Goal: Task Accomplishment & Management: Use online tool/utility

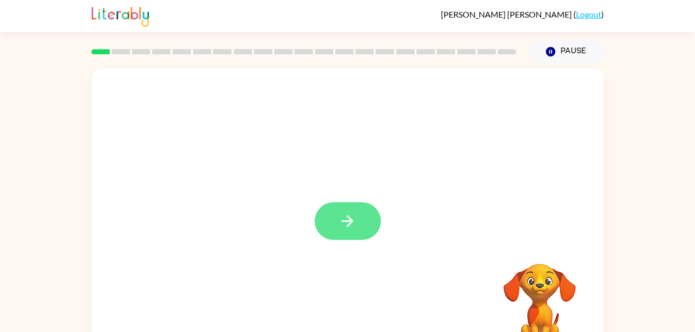
click at [351, 215] on icon "button" at bounding box center [347, 221] width 18 height 18
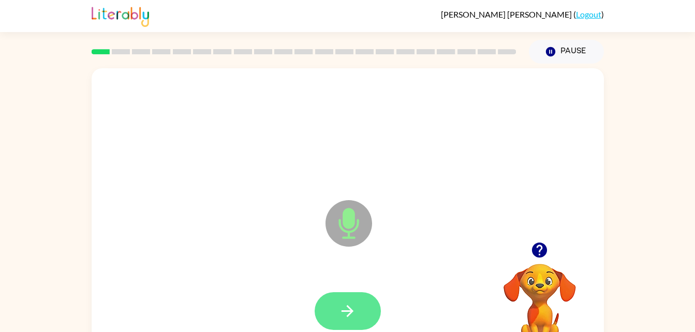
click at [359, 302] on button "button" at bounding box center [348, 311] width 66 height 38
click at [342, 314] on icon "button" at bounding box center [347, 311] width 18 height 18
click at [359, 328] on button "button" at bounding box center [348, 311] width 66 height 38
click at [349, 301] on button "button" at bounding box center [348, 311] width 66 height 38
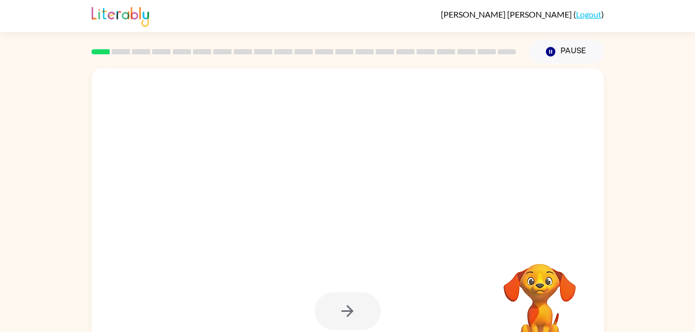
click at [331, 315] on div at bounding box center [348, 311] width 66 height 38
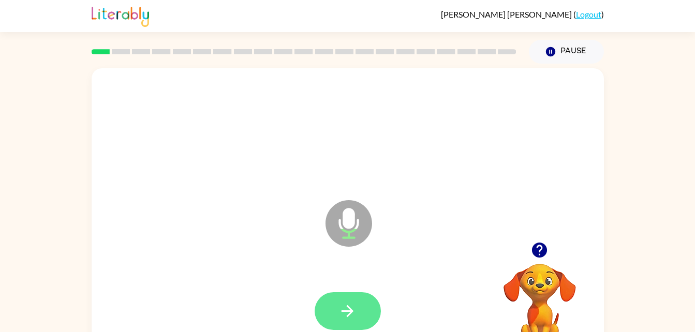
click at [344, 321] on button "button" at bounding box center [348, 311] width 66 height 38
click at [356, 298] on button "button" at bounding box center [348, 311] width 66 height 38
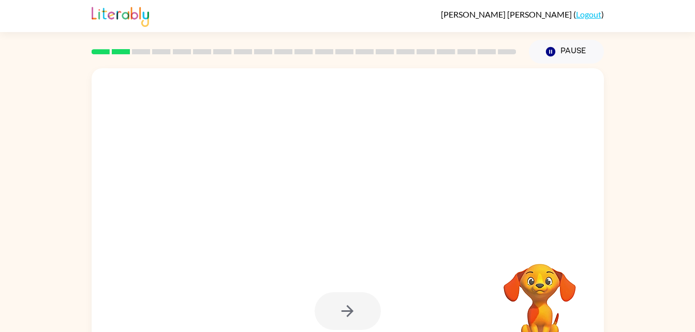
click at [332, 317] on div at bounding box center [348, 311] width 66 height 38
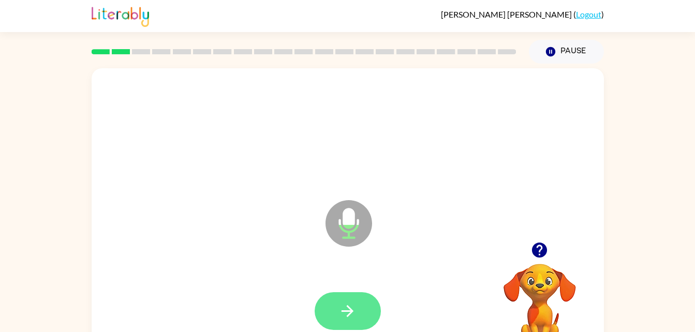
click at [333, 303] on button "button" at bounding box center [348, 311] width 66 height 38
click at [335, 324] on button "button" at bounding box center [348, 311] width 66 height 38
click at [353, 308] on icon "button" at bounding box center [347, 311] width 18 height 18
click at [343, 313] on icon "button" at bounding box center [347, 311] width 18 height 18
click at [351, 312] on icon "button" at bounding box center [348, 311] width 12 height 12
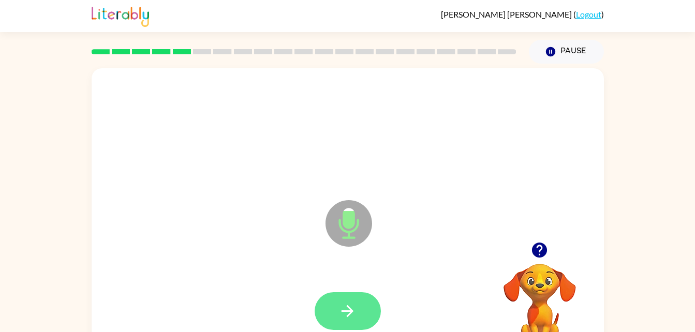
click at [375, 306] on button "button" at bounding box center [348, 311] width 66 height 38
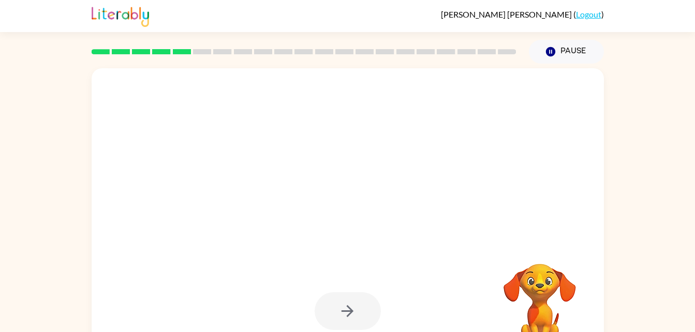
click at [345, 313] on div at bounding box center [348, 311] width 66 height 38
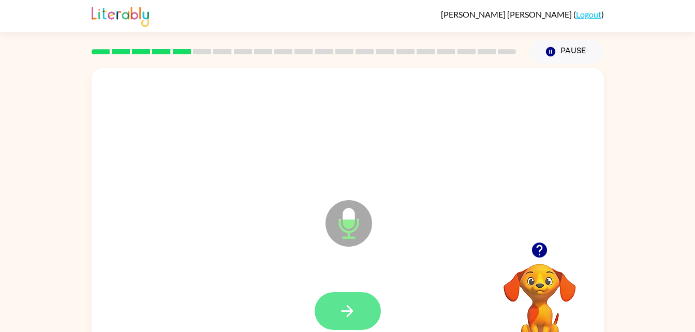
click at [350, 325] on button "button" at bounding box center [348, 311] width 66 height 38
click at [342, 310] on icon "button" at bounding box center [348, 311] width 12 height 12
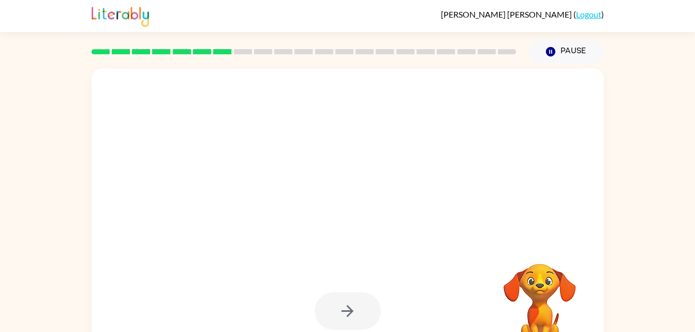
click at [343, 318] on div at bounding box center [348, 311] width 66 height 38
click at [351, 309] on div at bounding box center [348, 311] width 66 height 38
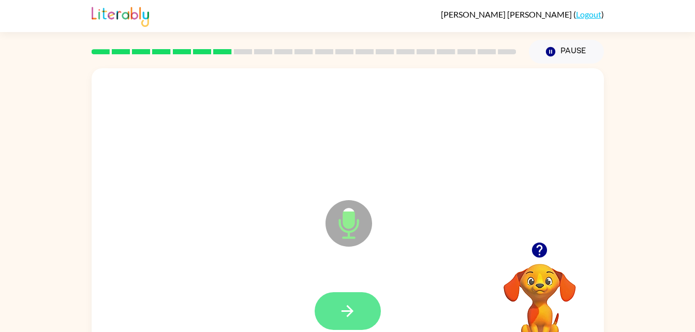
click at [344, 307] on icon "button" at bounding box center [347, 311] width 18 height 18
click at [338, 306] on icon "button" at bounding box center [347, 311] width 18 height 18
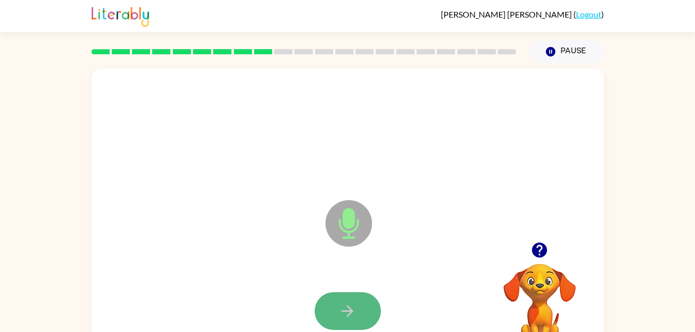
click at [344, 320] on button "button" at bounding box center [348, 311] width 66 height 38
click at [342, 313] on icon "button" at bounding box center [347, 311] width 18 height 18
click at [343, 313] on icon "button" at bounding box center [347, 311] width 18 height 18
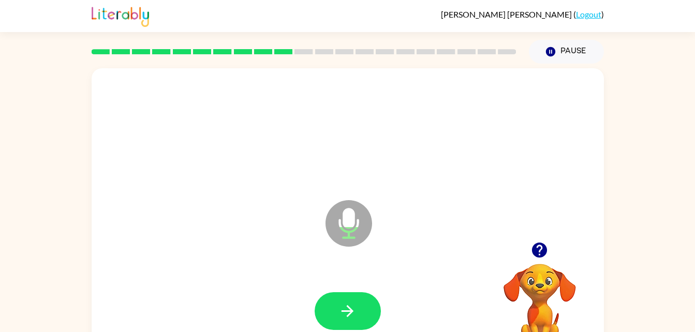
drag, startPoint x: 343, startPoint y: 313, endPoint x: 260, endPoint y: 244, distance: 108.0
click at [260, 244] on div "Microphone The Microphone is here when it is your turn to talk" at bounding box center [348, 215] width 512 height 295
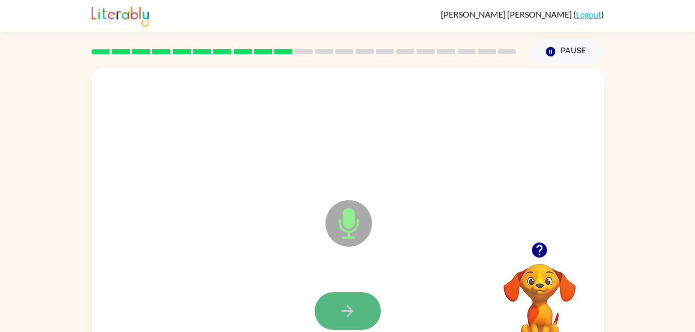
click at [350, 312] on icon "button" at bounding box center [348, 311] width 12 height 12
drag, startPoint x: 347, startPoint y: 307, endPoint x: 337, endPoint y: 286, distance: 23.4
click at [337, 286] on div at bounding box center [348, 311] width 492 height 85
click at [369, 326] on button "button" at bounding box center [348, 311] width 66 height 38
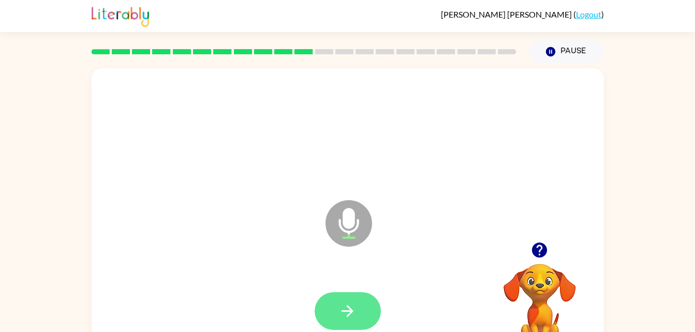
click at [351, 319] on icon "button" at bounding box center [347, 311] width 18 height 18
drag, startPoint x: 339, startPoint y: 308, endPoint x: 261, endPoint y: 285, distance: 82.0
click at [261, 285] on div at bounding box center [348, 311] width 492 height 85
click at [369, 300] on button "button" at bounding box center [348, 311] width 66 height 38
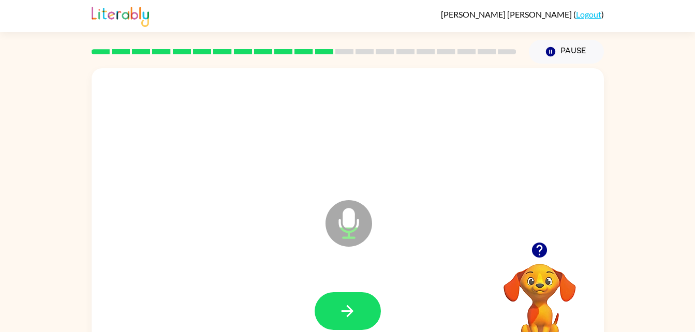
drag, startPoint x: 369, startPoint y: 300, endPoint x: 295, endPoint y: 307, distance: 74.4
click at [295, 307] on div at bounding box center [348, 311] width 492 height 85
drag, startPoint x: 336, startPoint y: 314, endPoint x: 158, endPoint y: 226, distance: 198.3
click at [158, 226] on div "Microphone The Microphone is here when it is your turn to talk" at bounding box center [348, 215] width 512 height 295
click at [143, 265] on div "Microphone The Microphone is here when it is your turn to talk" at bounding box center [348, 215] width 512 height 295
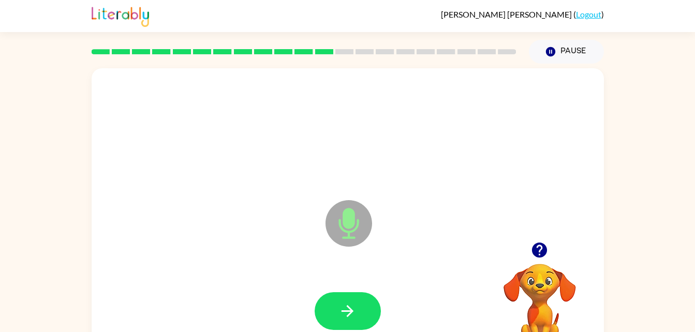
click at [199, 249] on div "Microphone The Microphone is here when it is your turn to talk" at bounding box center [348, 215] width 512 height 295
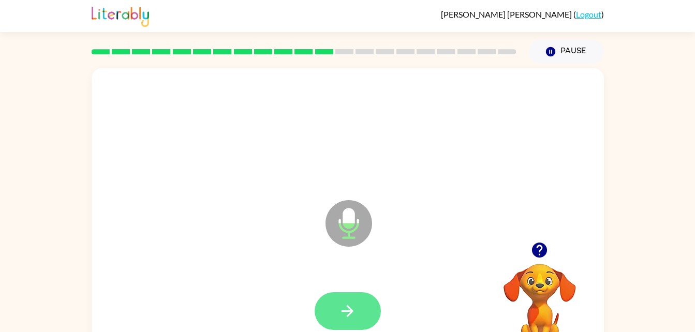
click at [348, 306] on icon "button" at bounding box center [348, 311] width 12 height 12
click at [362, 301] on button "button" at bounding box center [348, 311] width 66 height 38
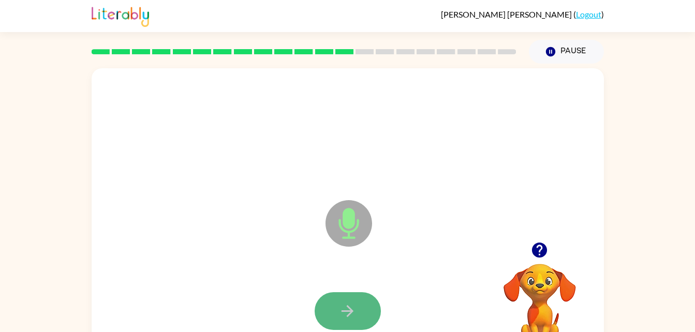
click at [375, 317] on button "button" at bounding box center [348, 311] width 66 height 38
click at [339, 309] on icon "button" at bounding box center [347, 311] width 18 height 18
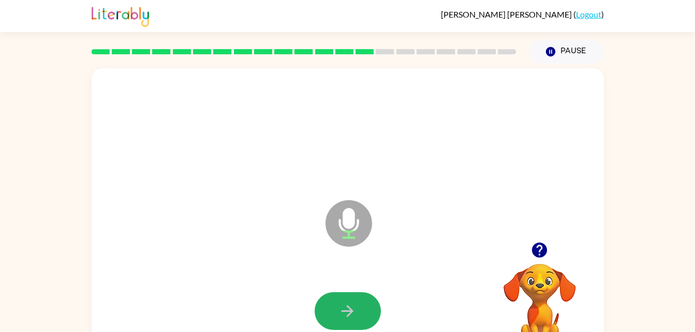
click at [339, 309] on icon "button" at bounding box center [347, 311] width 18 height 18
click at [363, 313] on button "button" at bounding box center [348, 311] width 66 height 38
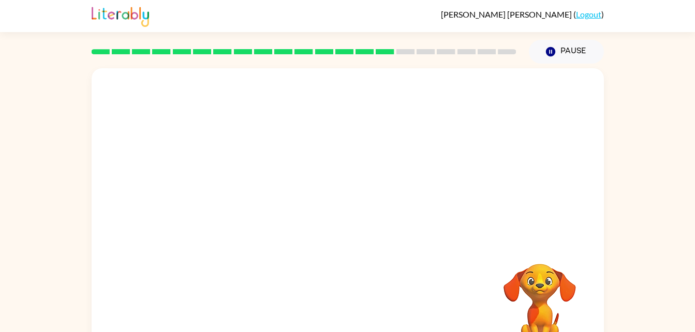
click at [363, 313] on div at bounding box center [348, 311] width 492 height 85
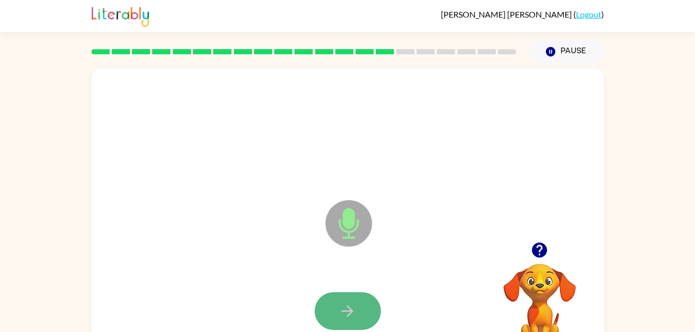
click at [363, 312] on button "button" at bounding box center [348, 311] width 66 height 38
click at [340, 318] on icon "button" at bounding box center [347, 311] width 18 height 18
drag, startPoint x: 340, startPoint y: 318, endPoint x: 339, endPoint y: 313, distance: 5.3
click at [339, 313] on icon "button" at bounding box center [347, 311] width 18 height 18
click at [357, 304] on button "button" at bounding box center [348, 311] width 66 height 38
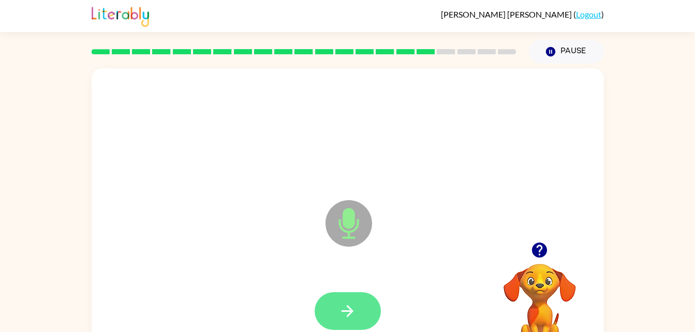
click at [338, 312] on icon "button" at bounding box center [347, 311] width 18 height 18
click at [348, 312] on icon "button" at bounding box center [347, 311] width 18 height 18
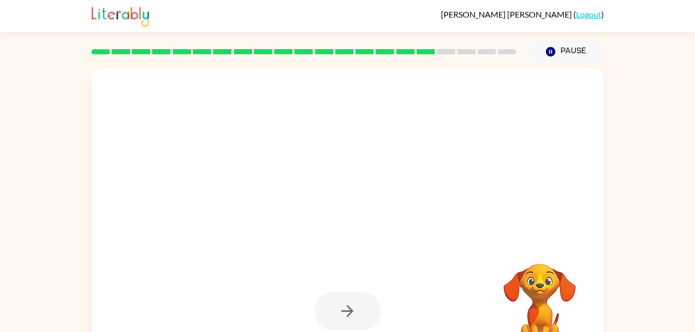
click at [335, 308] on div at bounding box center [348, 311] width 66 height 38
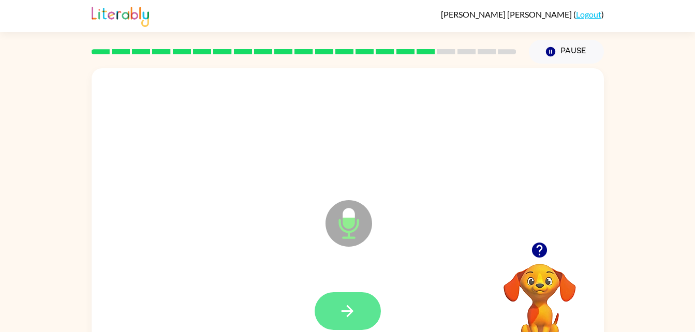
click at [354, 321] on button "button" at bounding box center [348, 311] width 66 height 38
click at [345, 306] on icon "button" at bounding box center [347, 311] width 18 height 18
click at [347, 319] on icon "button" at bounding box center [347, 311] width 18 height 18
click at [340, 313] on icon "button" at bounding box center [347, 311] width 18 height 18
click at [336, 315] on button "button" at bounding box center [348, 311] width 66 height 38
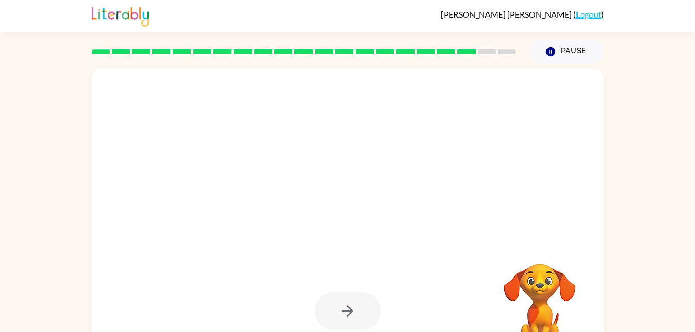
click at [351, 314] on div at bounding box center [348, 311] width 66 height 38
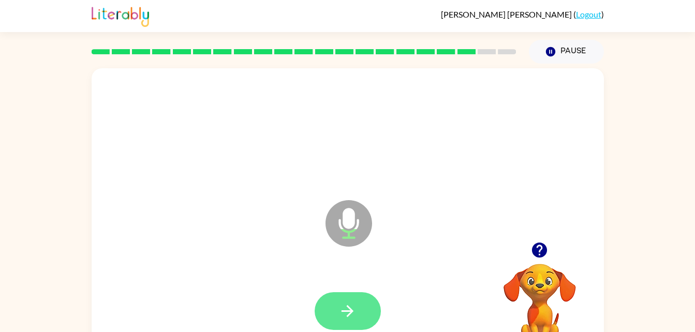
click at [343, 298] on button "button" at bounding box center [348, 311] width 66 height 38
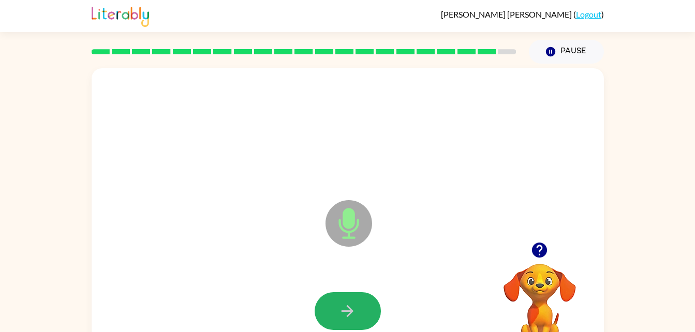
click at [331, 304] on button "button" at bounding box center [348, 311] width 66 height 38
click at [337, 312] on button "button" at bounding box center [348, 311] width 66 height 38
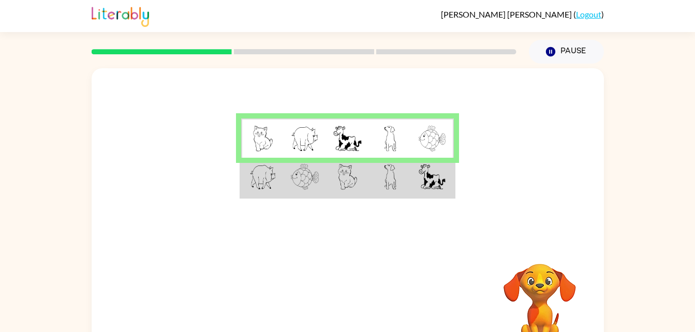
click at [433, 180] on img at bounding box center [432, 177] width 27 height 26
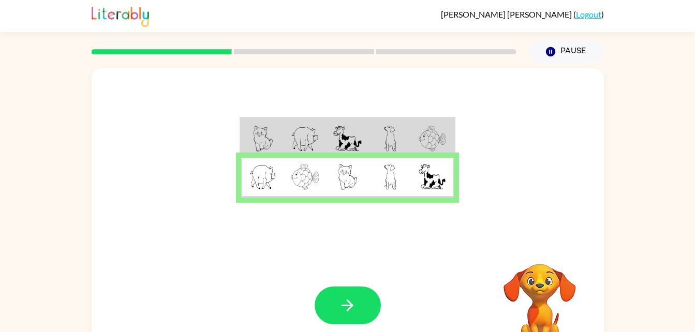
click at [438, 181] on img at bounding box center [432, 177] width 27 height 26
click at [337, 323] on button "button" at bounding box center [348, 306] width 66 height 38
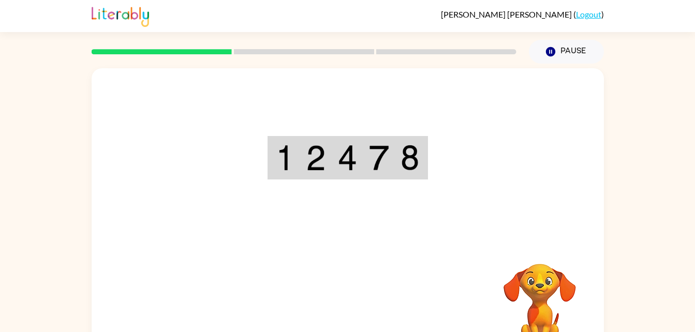
click at [358, 161] on td at bounding box center [348, 158] width 32 height 41
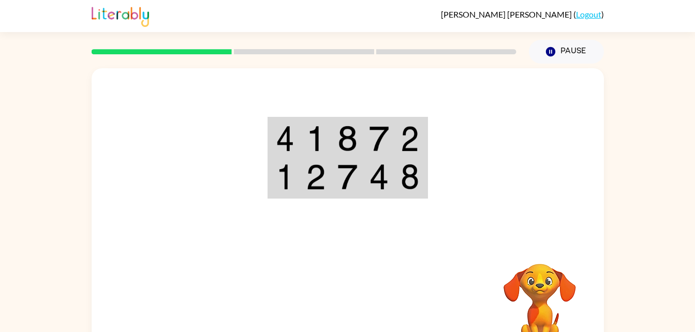
click at [363, 145] on td at bounding box center [379, 139] width 32 height 40
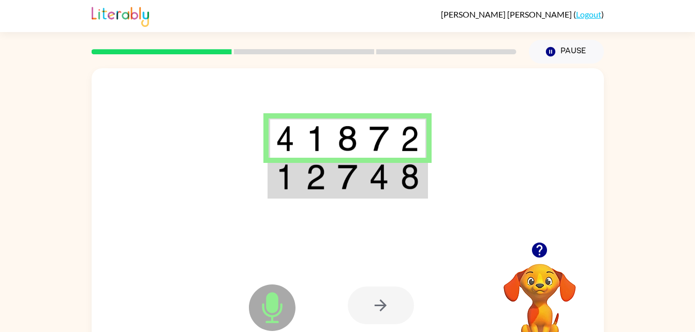
click at [277, 315] on icon "Microphone The Microphone is here when it is your turn to talk" at bounding box center [323, 321] width 155 height 78
click at [404, 195] on td at bounding box center [411, 178] width 32 height 40
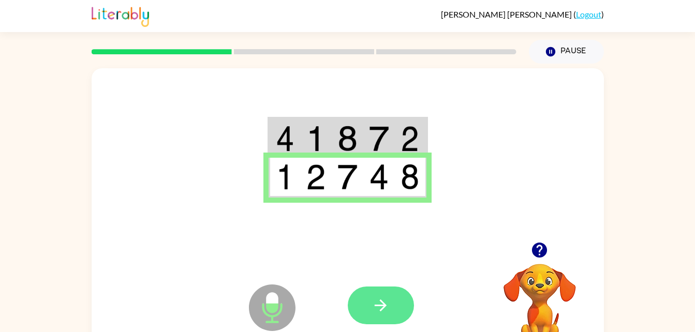
click at [387, 304] on icon "button" at bounding box center [381, 306] width 18 height 18
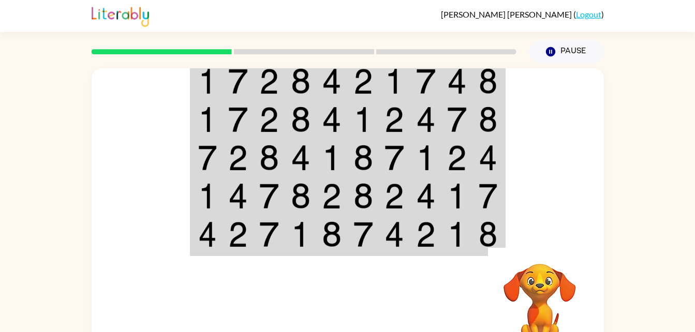
click at [366, 82] on img at bounding box center [363, 81] width 20 height 26
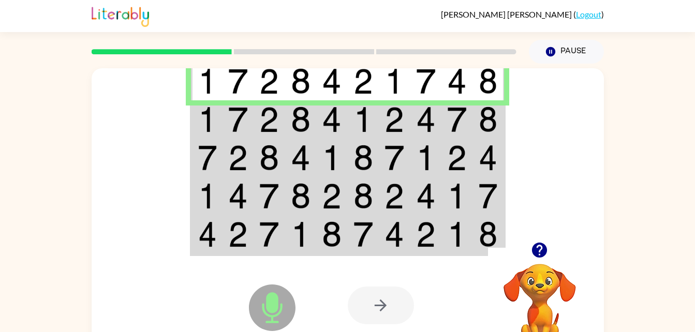
click at [425, 127] on img at bounding box center [426, 120] width 20 height 26
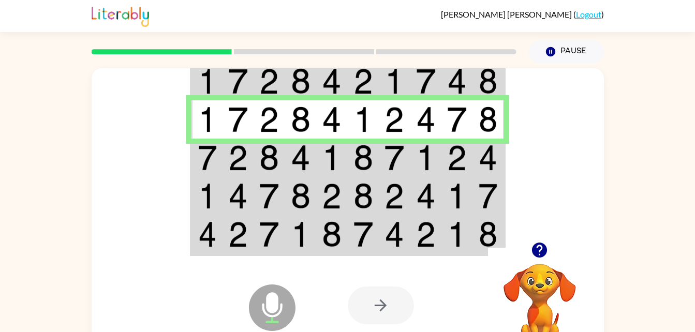
click at [380, 173] on td at bounding box center [395, 158] width 32 height 38
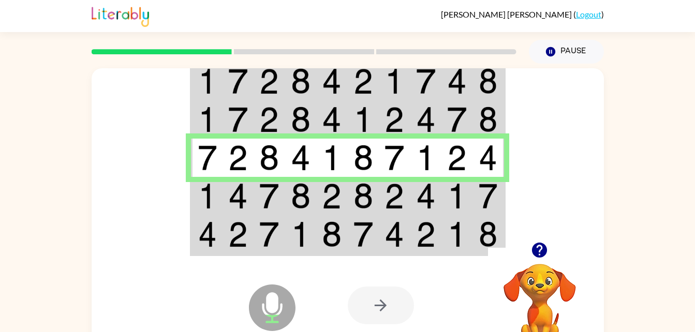
click at [283, 185] on td at bounding box center [270, 196] width 32 height 38
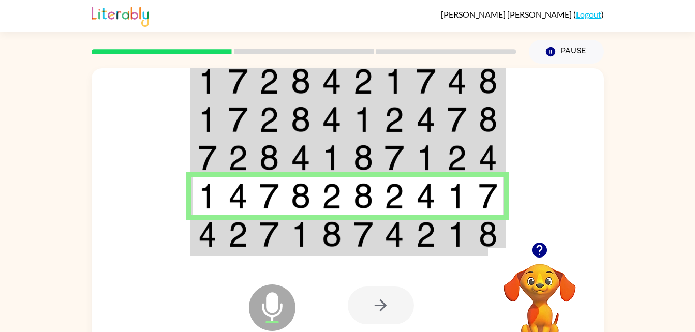
click at [430, 229] on img at bounding box center [426, 234] width 20 height 26
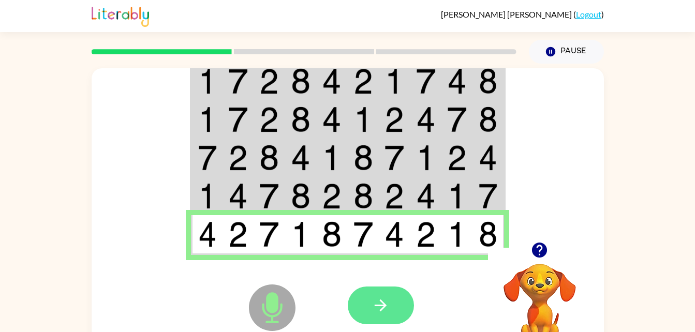
click at [384, 306] on icon "button" at bounding box center [381, 306] width 12 height 12
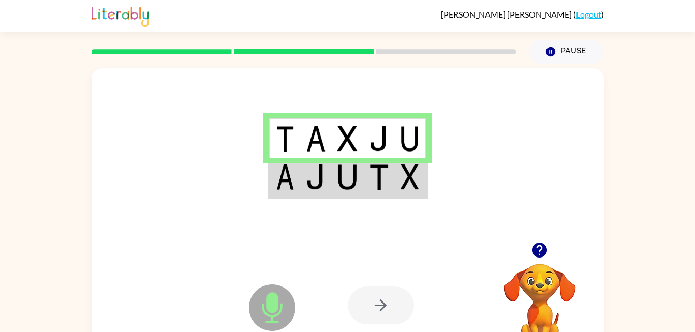
click at [307, 146] on img at bounding box center [316, 139] width 20 height 26
click at [278, 310] on icon at bounding box center [272, 308] width 47 height 47
click at [389, 309] on div at bounding box center [381, 306] width 66 height 38
click at [360, 208] on div at bounding box center [348, 155] width 512 height 174
click at [362, 183] on td at bounding box center [348, 178] width 32 height 40
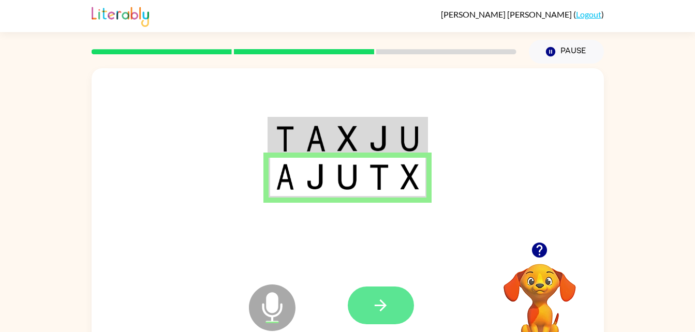
click at [385, 319] on button "button" at bounding box center [381, 306] width 66 height 38
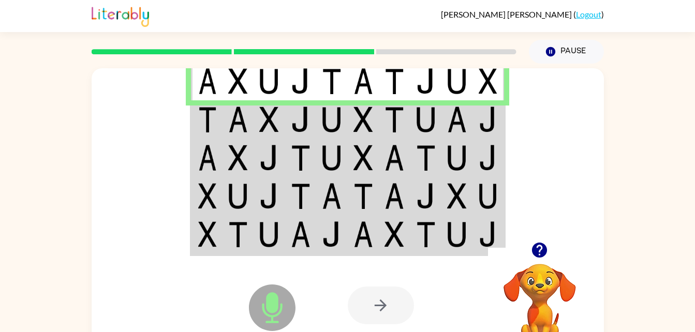
click at [448, 89] on img at bounding box center [457, 81] width 20 height 26
click at [461, 120] on img at bounding box center [457, 120] width 20 height 26
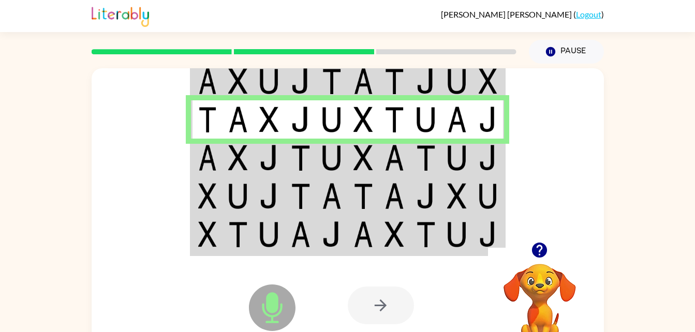
click at [467, 156] on td at bounding box center [457, 158] width 32 height 38
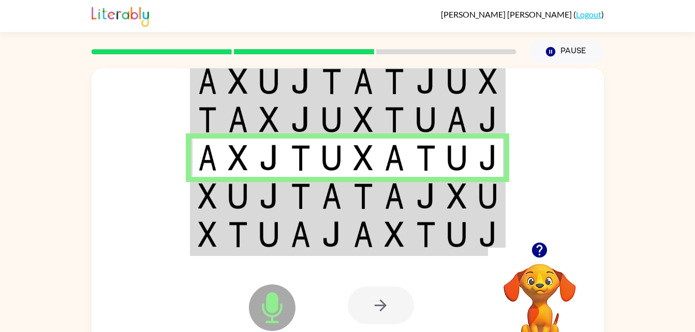
drag, startPoint x: 467, startPoint y: 156, endPoint x: 101, endPoint y: 260, distance: 380.3
click at [101, 260] on div "Microphone The Microphone is here when it is your turn to talk Your browser mus…" at bounding box center [348, 305] width 512 height 116
click at [215, 191] on img at bounding box center [207, 196] width 19 height 26
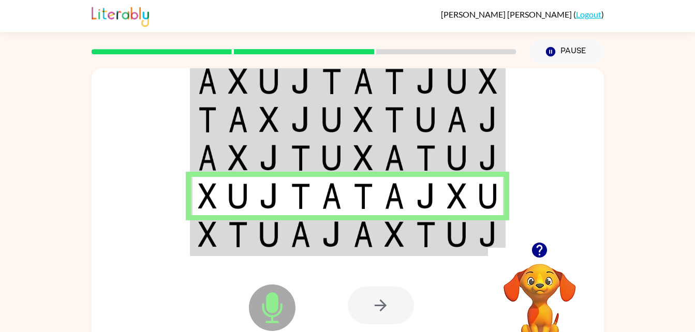
click at [484, 220] on td at bounding box center [489, 235] width 32 height 40
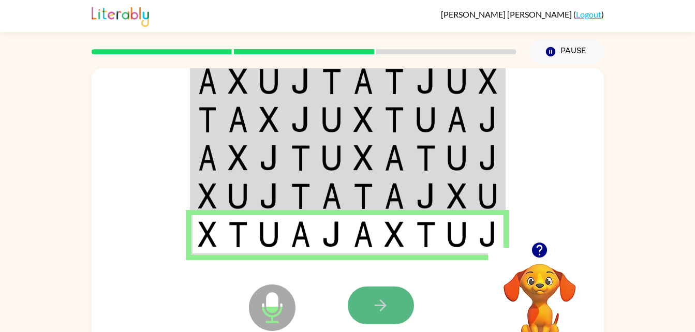
click at [384, 315] on button "button" at bounding box center [381, 306] width 66 height 38
